Goal: Navigation & Orientation: Find specific page/section

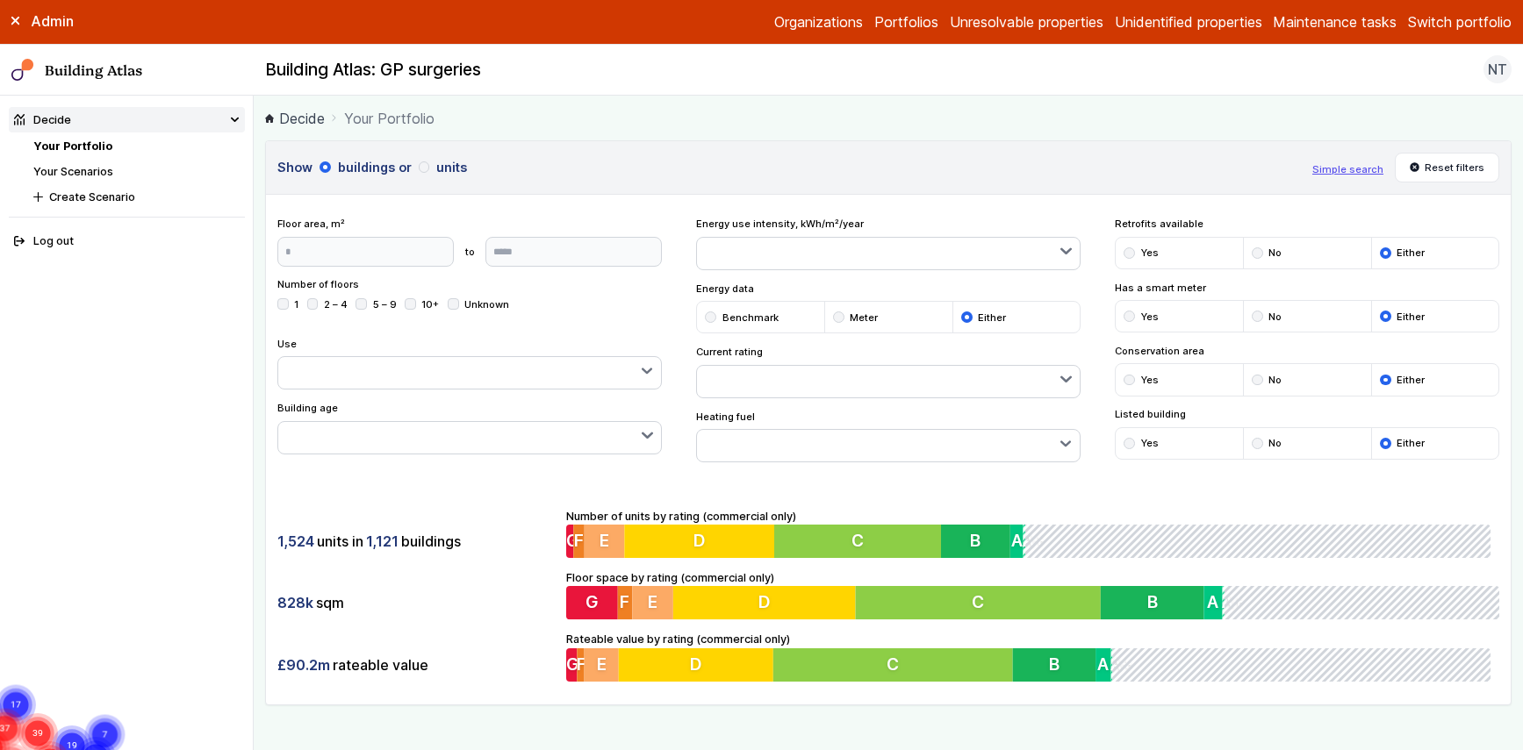
click at [1502, 47] on nav "Building Atlas Building Atlas: GP surgeries NT Log out" at bounding box center [761, 71] width 1523 height 52
click at [1502, 22] on button "Switch portfolio" at bounding box center [1460, 21] width 104 height 21
click at [1468, 24] on button "Switch portfolio" at bounding box center [1460, 21] width 104 height 21
click at [103, 169] on link "Your Scenarios" at bounding box center [73, 171] width 80 height 13
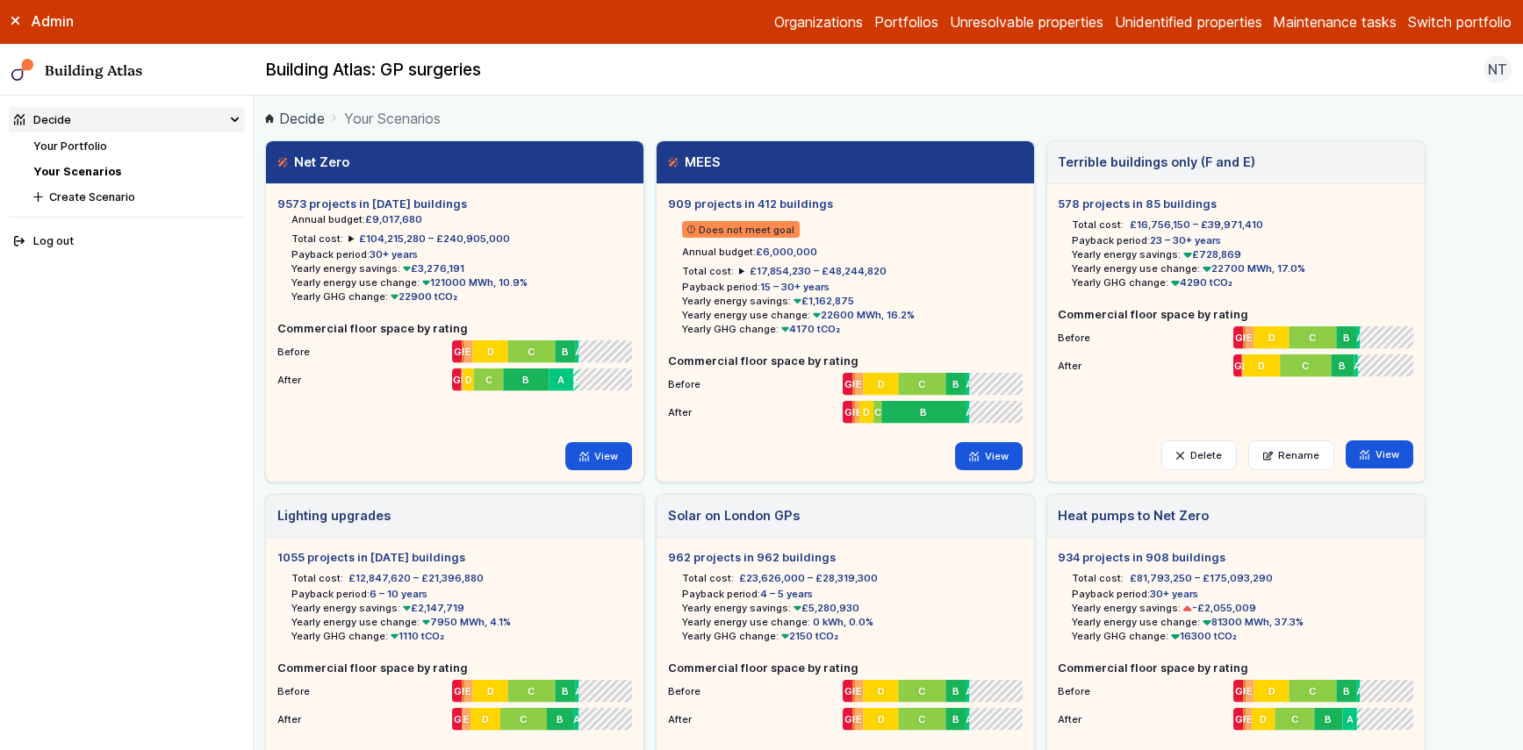
click at [1459, 26] on button "Switch portfolio" at bounding box center [1460, 21] width 104 height 21
click at [0, 0] on button "[PERSON_NAME]-Waypoint" at bounding box center [0, 0] width 0 height 0
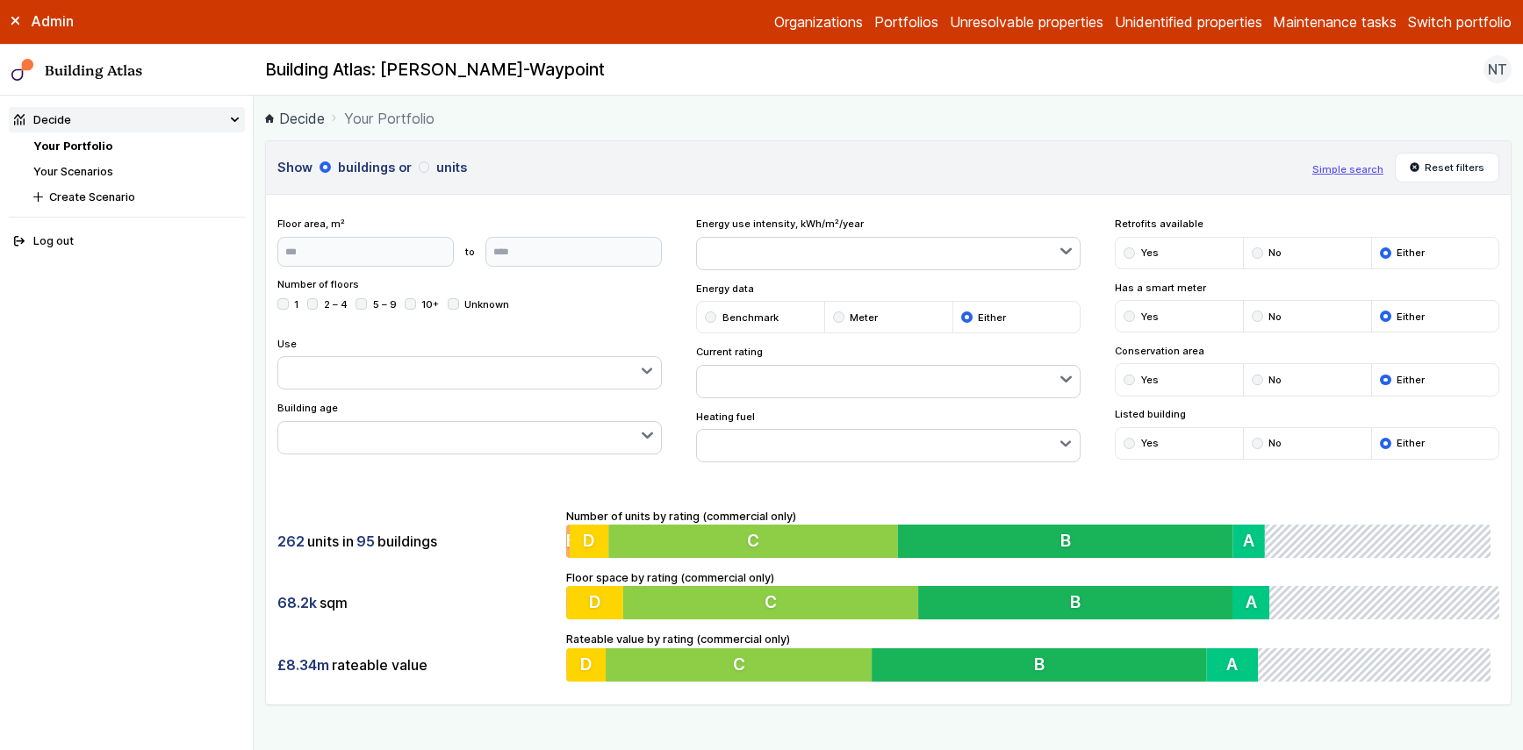
click at [65, 174] on link "Your Scenarios" at bounding box center [73, 171] width 80 height 13
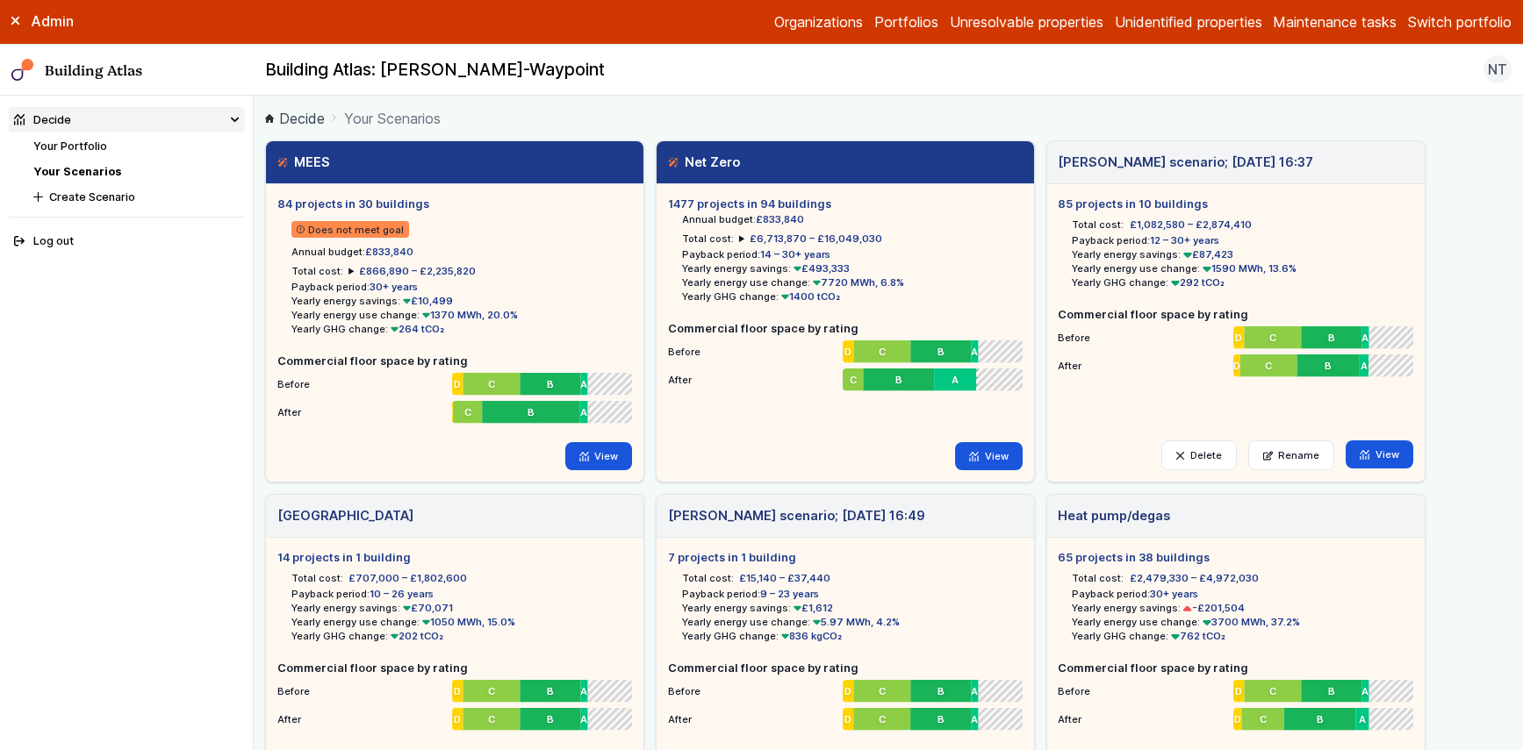
click at [743, 105] on main "Decide Your Scenarios MEES 84 projects in 30 buildings Does not meet goal Annua…" at bounding box center [888, 423] width 1269 height 655
click at [837, 99] on main "Decide Your Scenarios MEES 84 projects in 30 buildings Does not meet goal Annua…" at bounding box center [888, 423] width 1269 height 655
